Goal: Find specific page/section: Find specific page/section

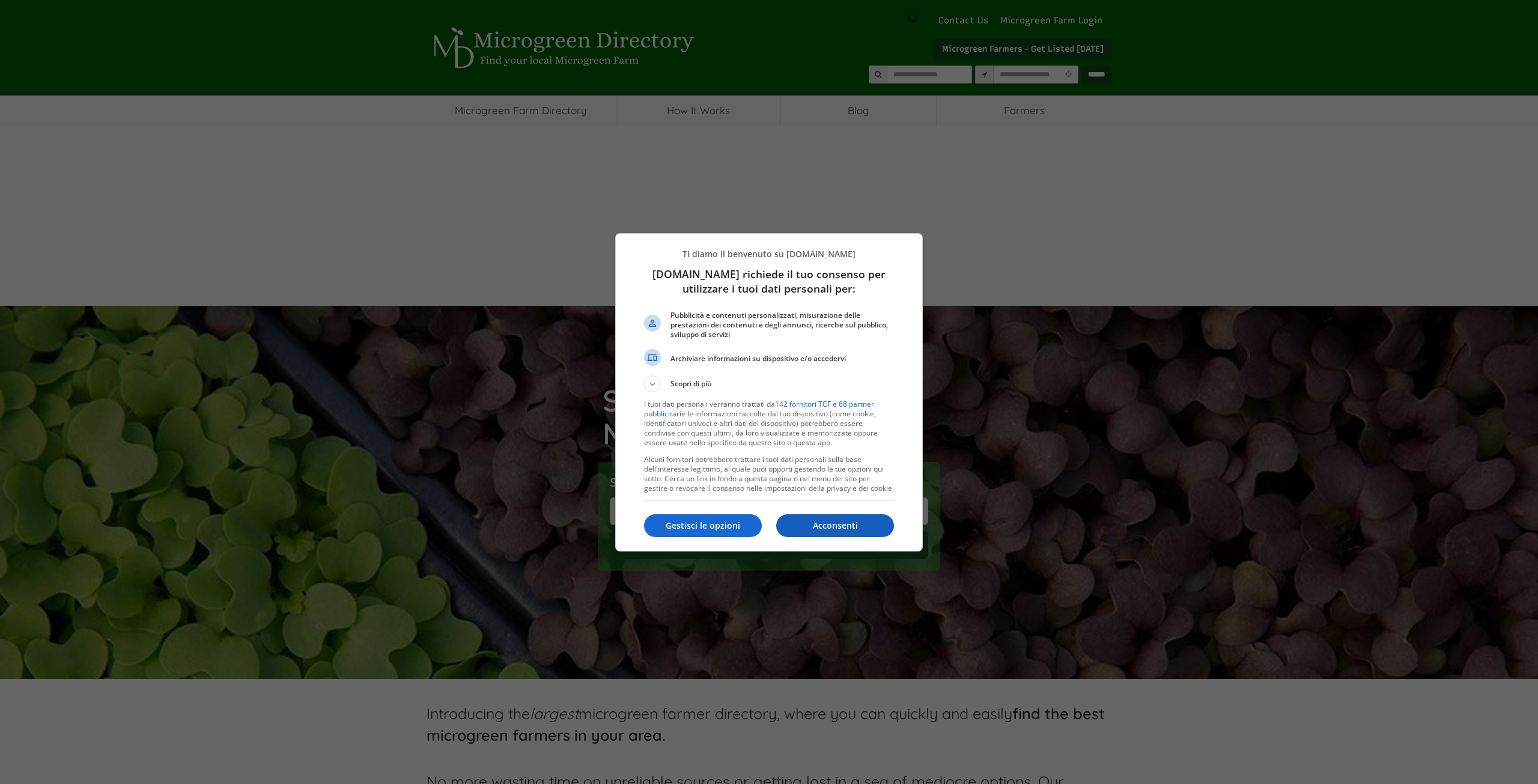
click at [819, 523] on p "Acconsenti" at bounding box center [835, 525] width 118 height 12
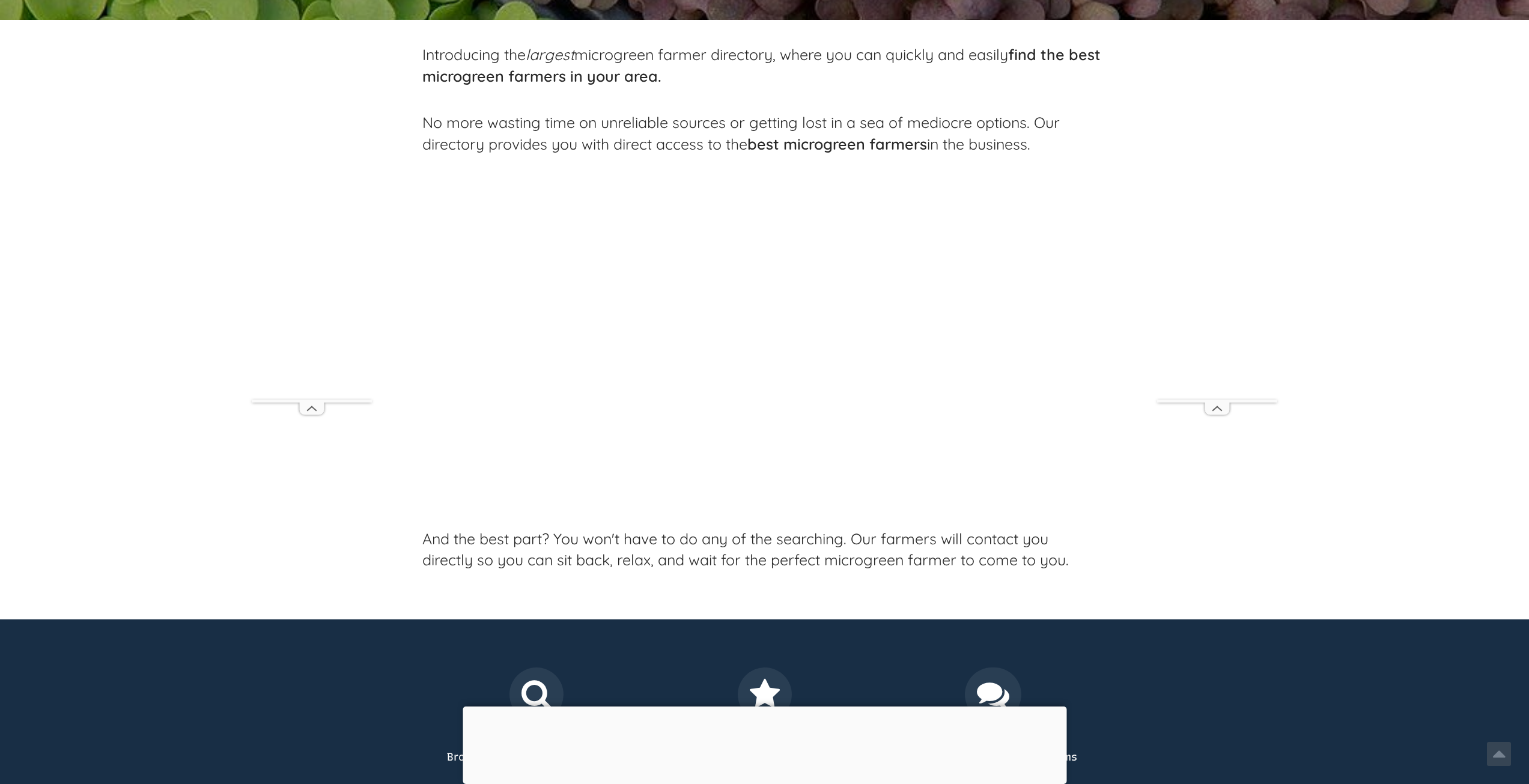
scroll to position [781, 0]
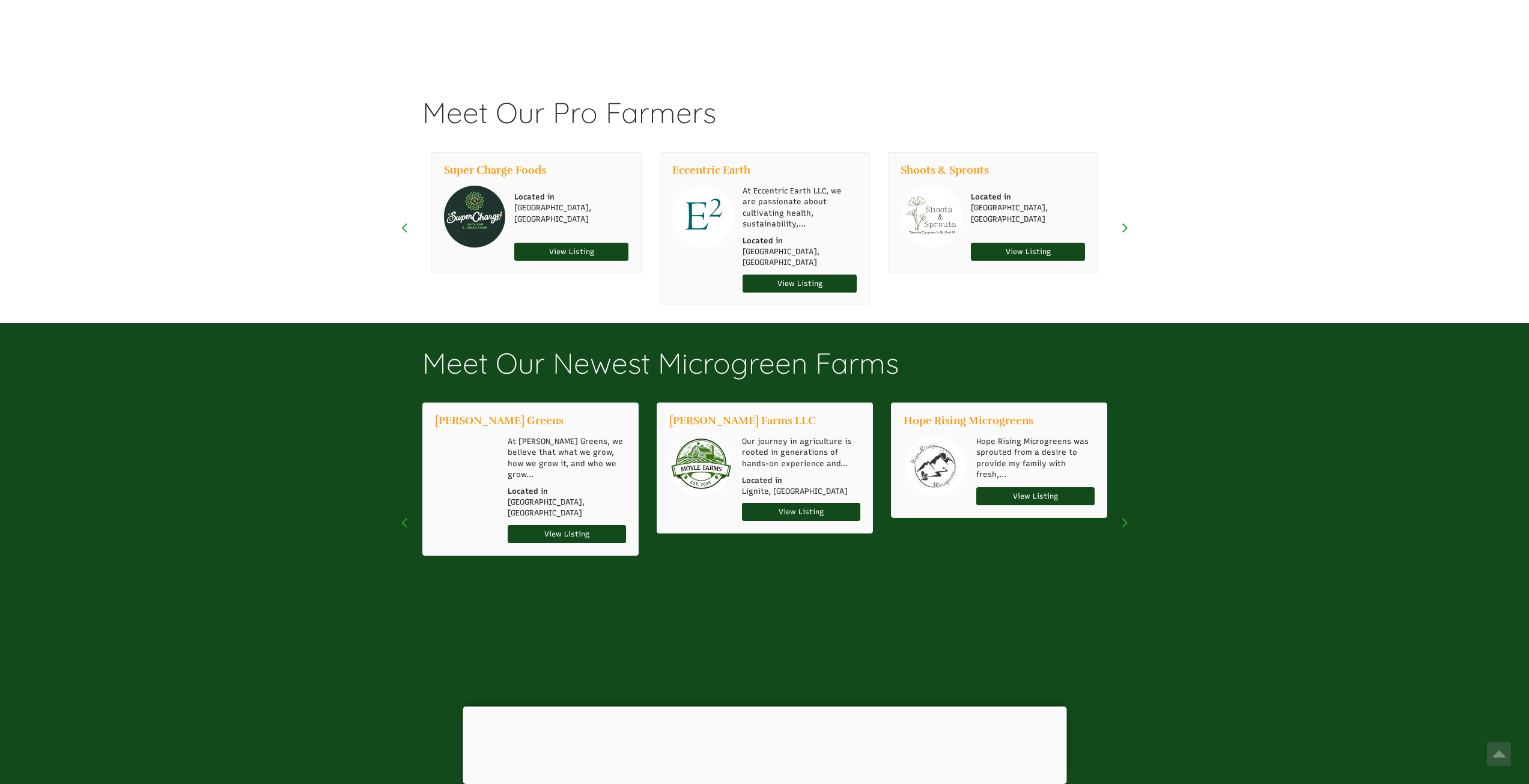
select select "Widget di traduzione della lingua"
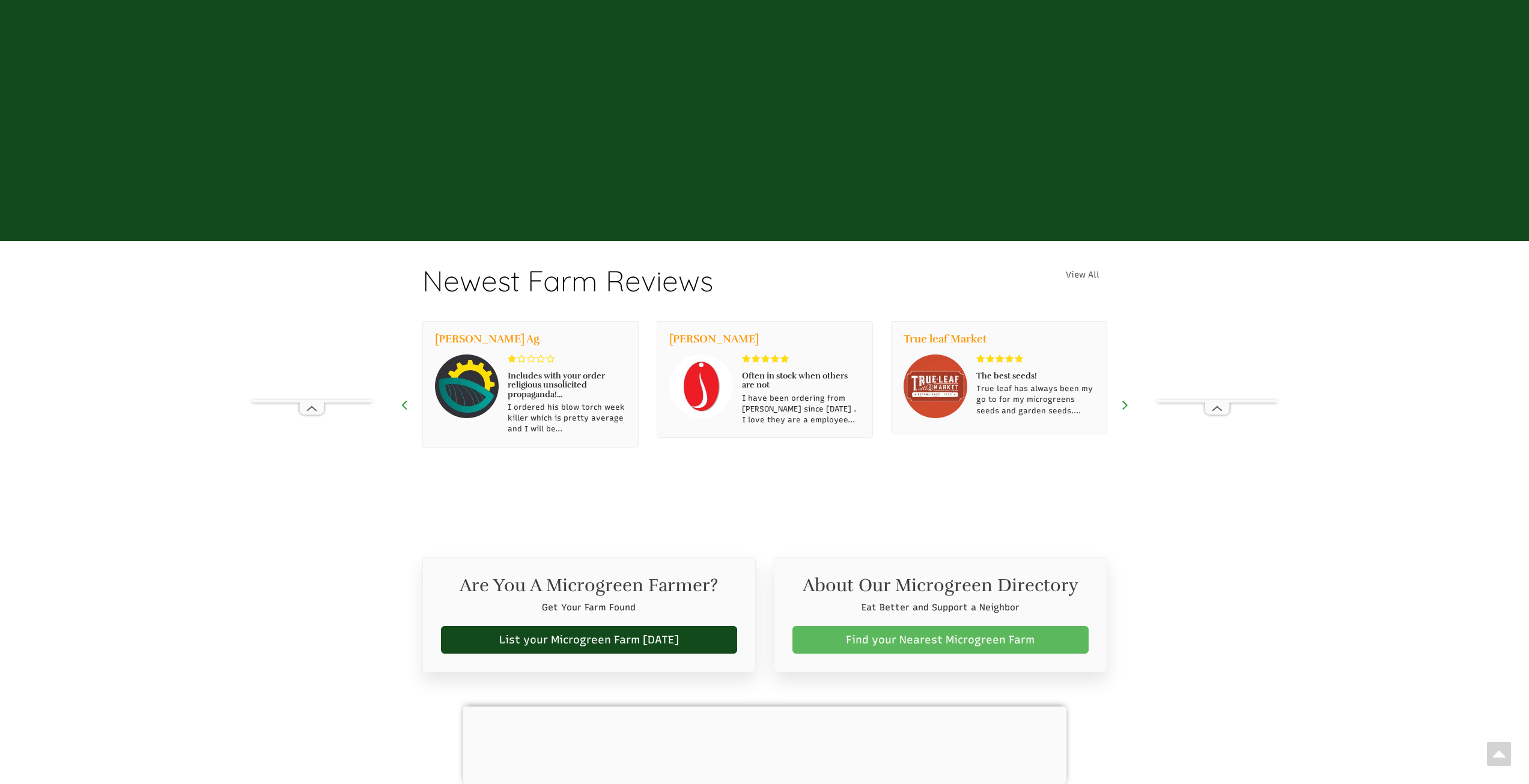
scroll to position [0, 0]
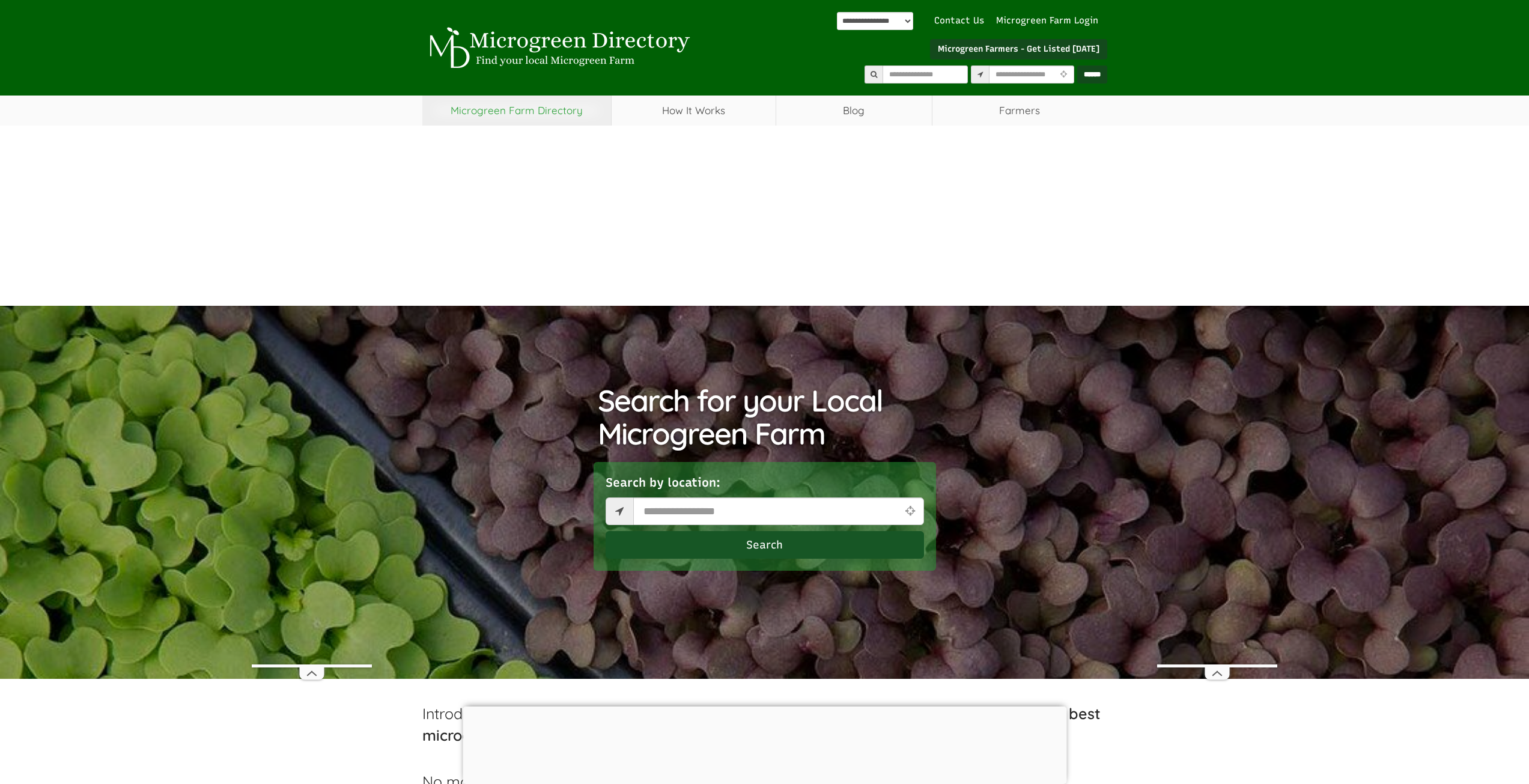
click at [507, 103] on link "Microgreen Farm Directory" at bounding box center [517, 110] width 189 height 30
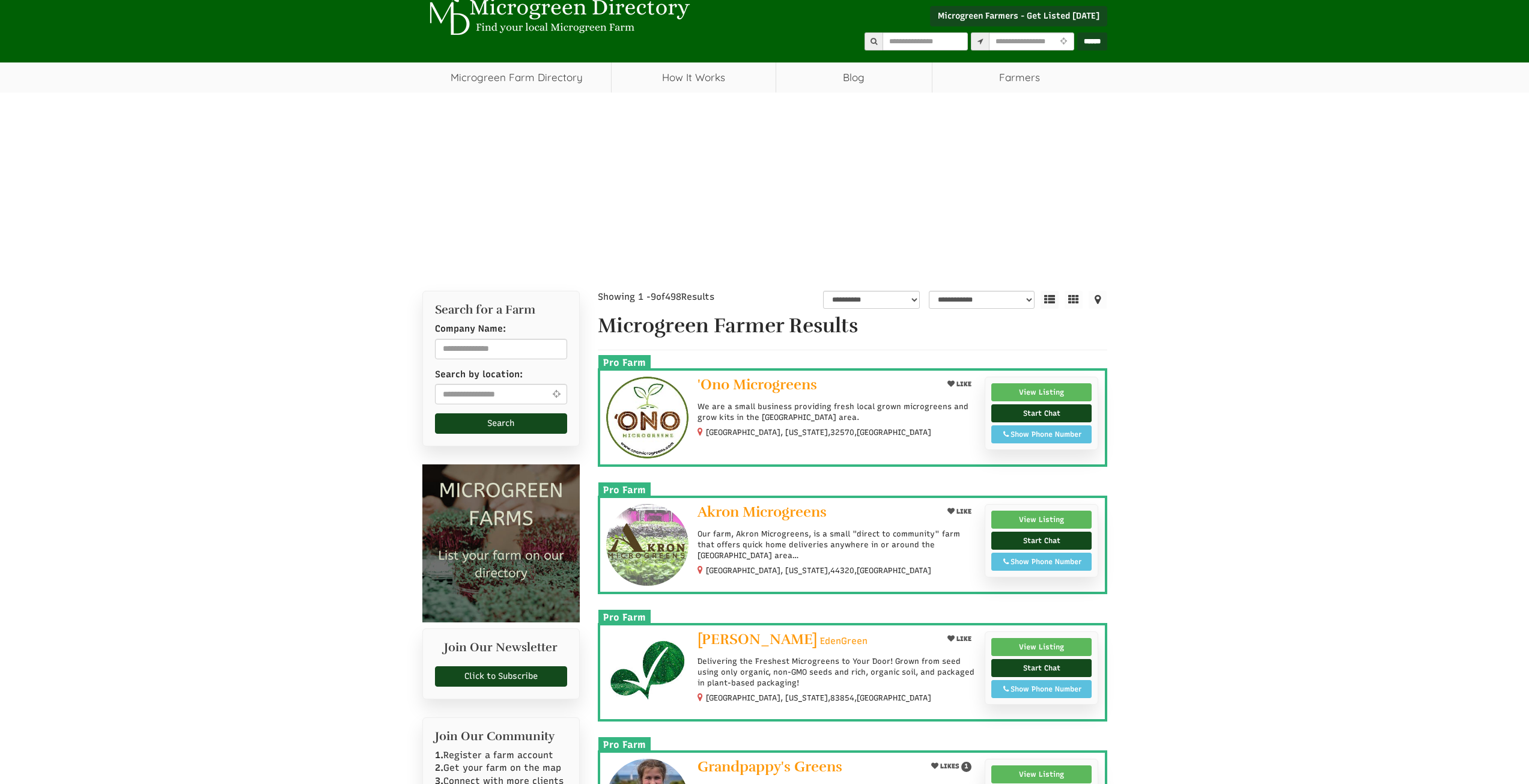
select select "Widget di traduzione della lingua"
